Goal: Information Seeking & Learning: Learn about a topic

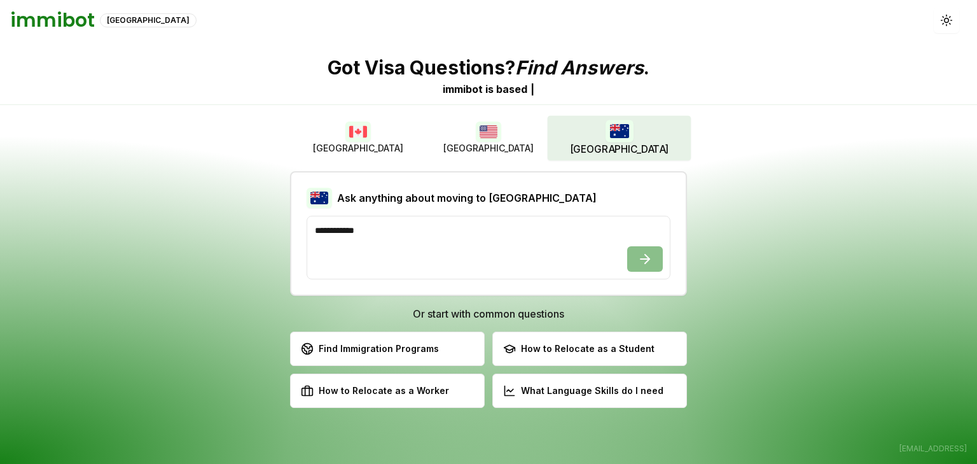
click at [627, 128] on img "button" at bounding box center [619, 131] width 28 height 22
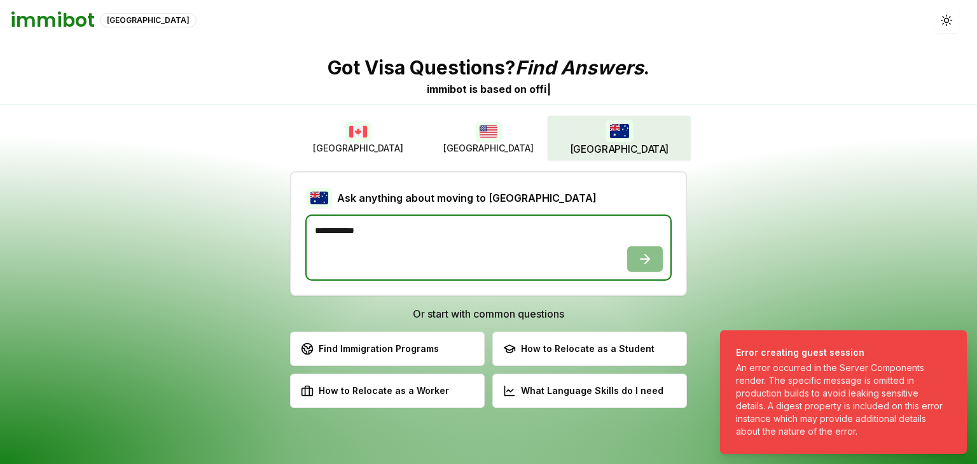
click at [443, 234] on textarea at bounding box center [489, 248] width 364 height 64
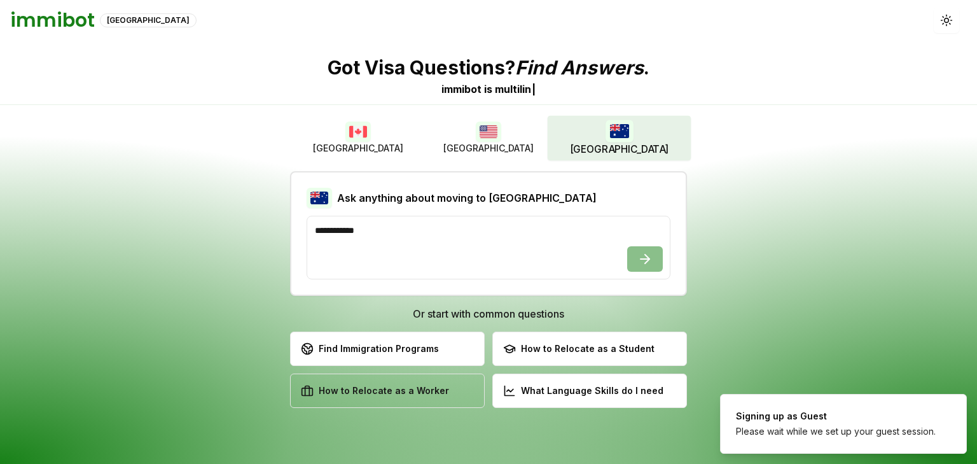
click at [430, 386] on div "How to Relocate as a Worker" at bounding box center [375, 390] width 148 height 13
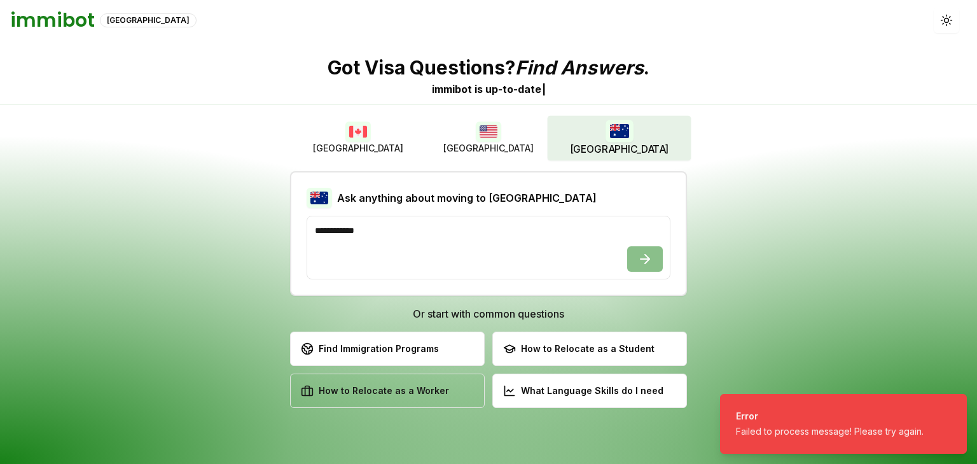
click at [456, 389] on button "How to Relocate as a Worker Discover work permit opportunities" at bounding box center [387, 391] width 195 height 34
click at [457, 390] on button "How to Relocate as a Worker Discover work permit opportunities" at bounding box center [387, 391] width 195 height 34
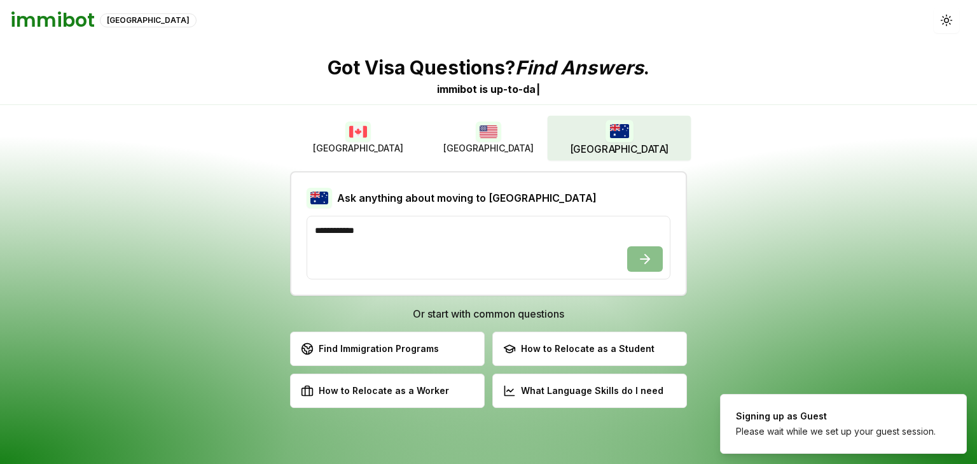
click at [619, 136] on img "button" at bounding box center [619, 131] width 28 height 22
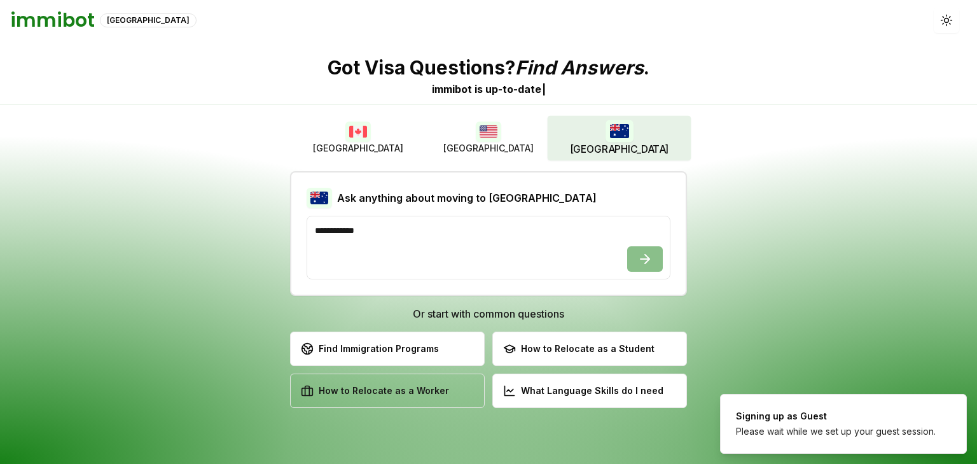
click at [368, 400] on button "How to Relocate as a Worker Discover work permit opportunities" at bounding box center [387, 391] width 195 height 34
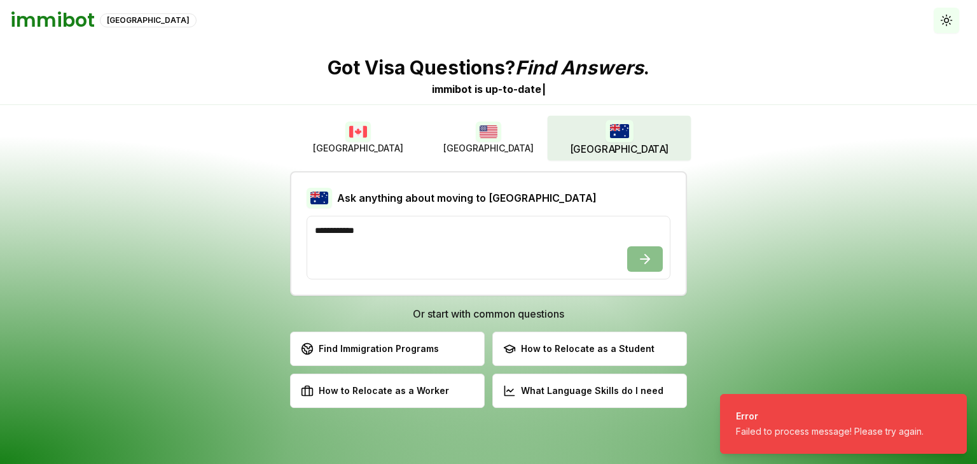
click at [946, 27] on button "Toggle theme" at bounding box center [946, 20] width 25 height 25
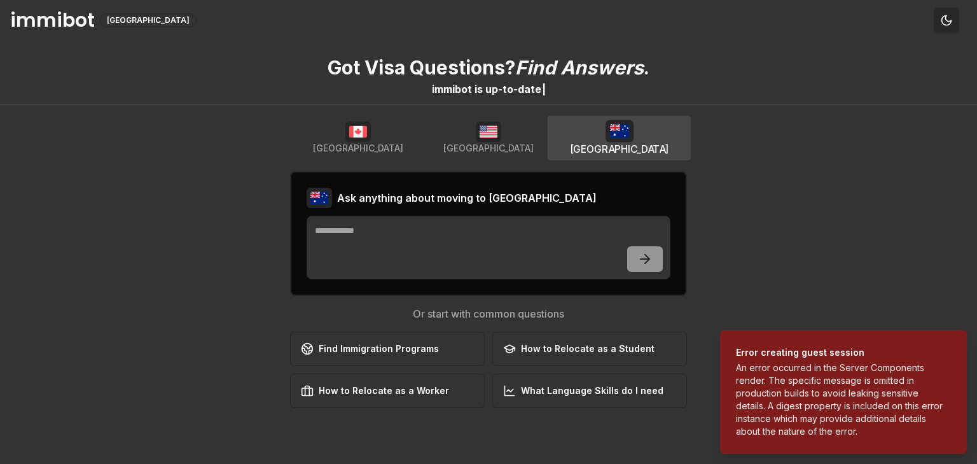
click at [955, 19] on button "Toggle theme" at bounding box center [946, 20] width 25 height 25
